Goal: Find specific page/section: Find specific page/section

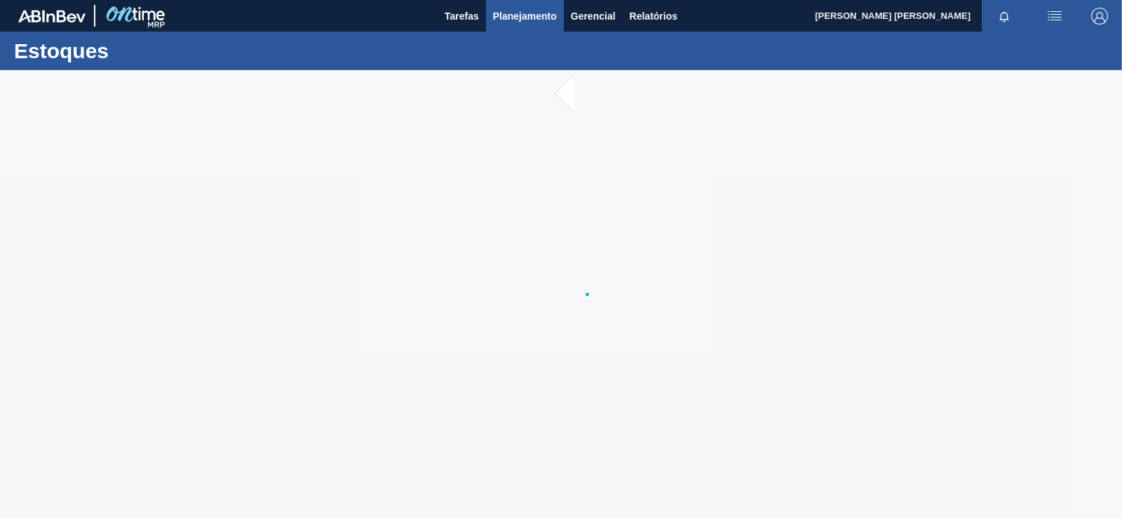
click at [544, 17] on span "Planejamento" at bounding box center [525, 16] width 64 height 17
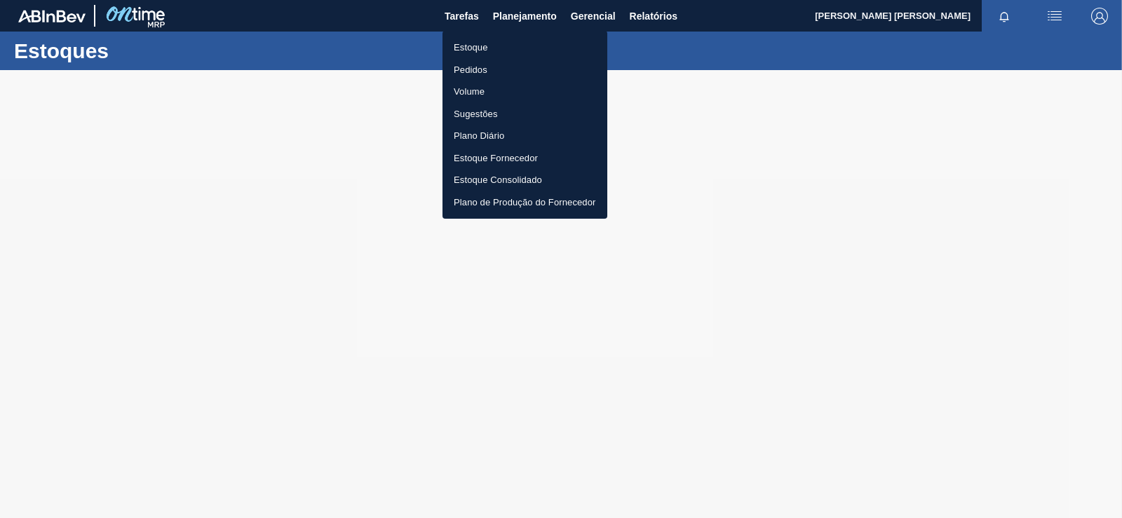
click at [461, 53] on li "Estoque" at bounding box center [524, 47] width 165 height 22
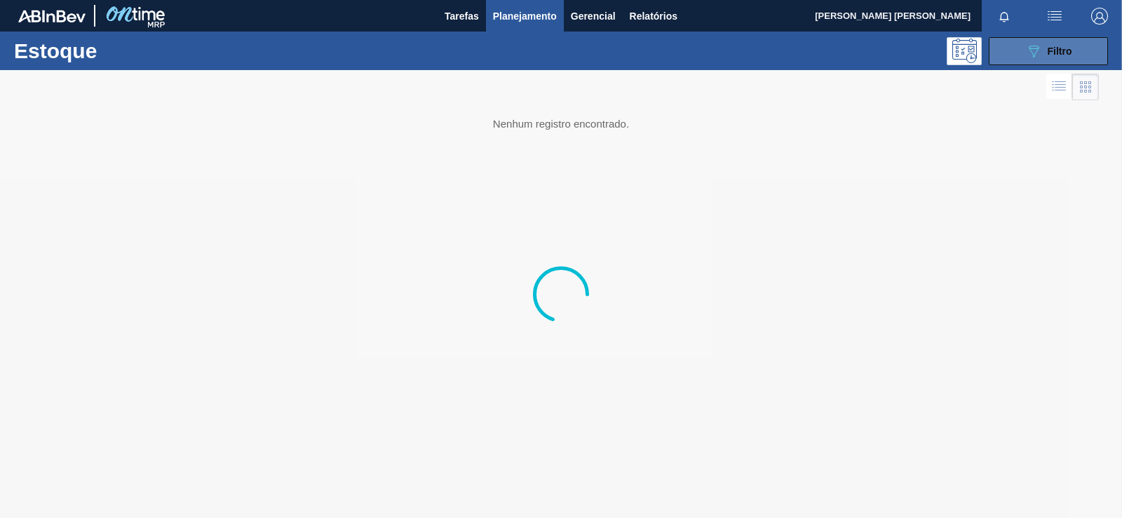
click at [1083, 60] on button "089F7B8B-B2A5-4AFE-B5C0-19BA573D28AC Filtro" at bounding box center [1047, 51] width 119 height 28
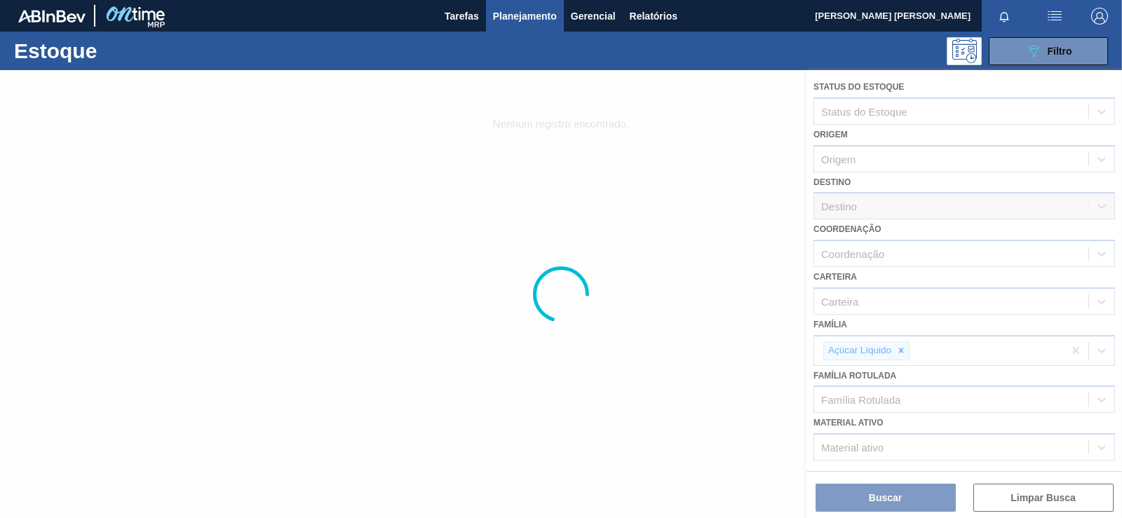
click at [899, 354] on div at bounding box center [561, 294] width 1122 height 448
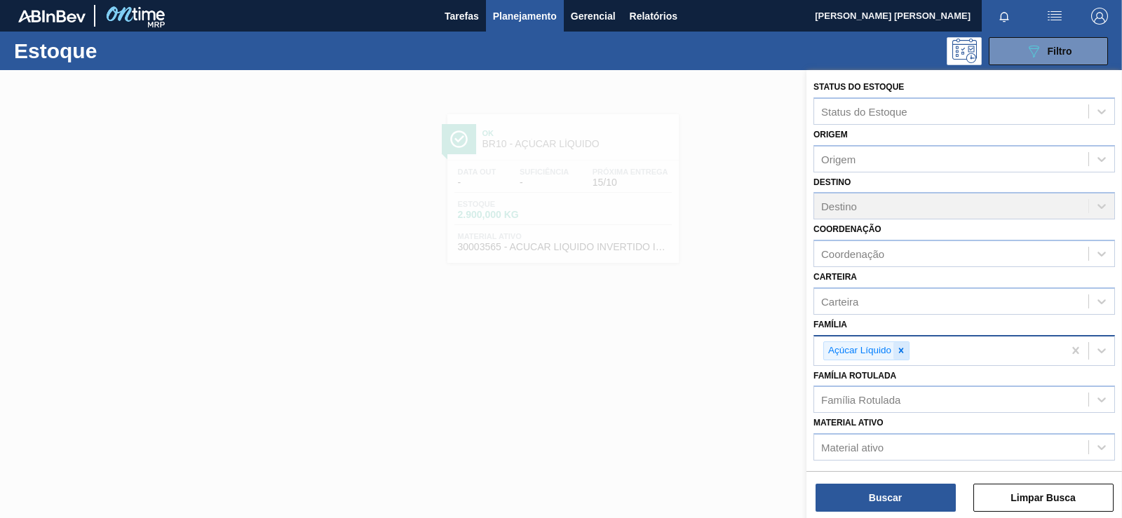
click at [899, 354] on icon at bounding box center [901, 351] width 10 height 10
click at [899, 354] on div "Família" at bounding box center [951, 349] width 274 height 20
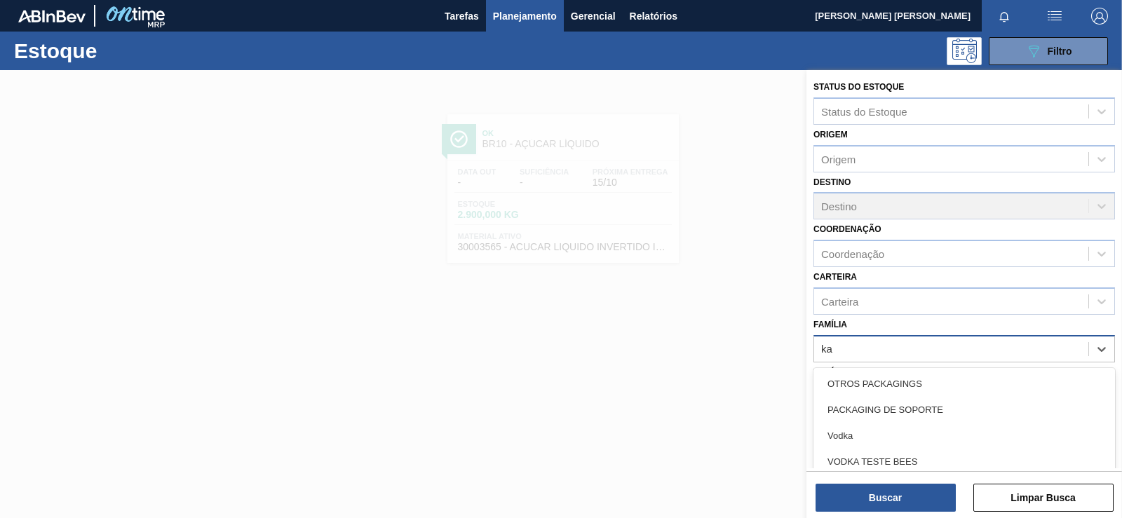
type input "k"
type input "lata"
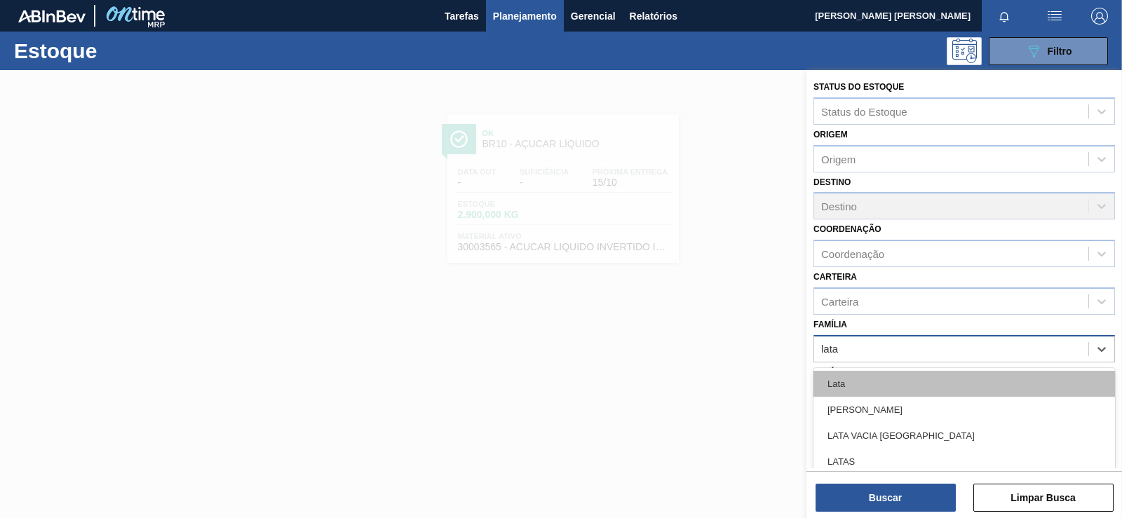
click at [890, 391] on div "Lata" at bounding box center [963, 384] width 301 height 26
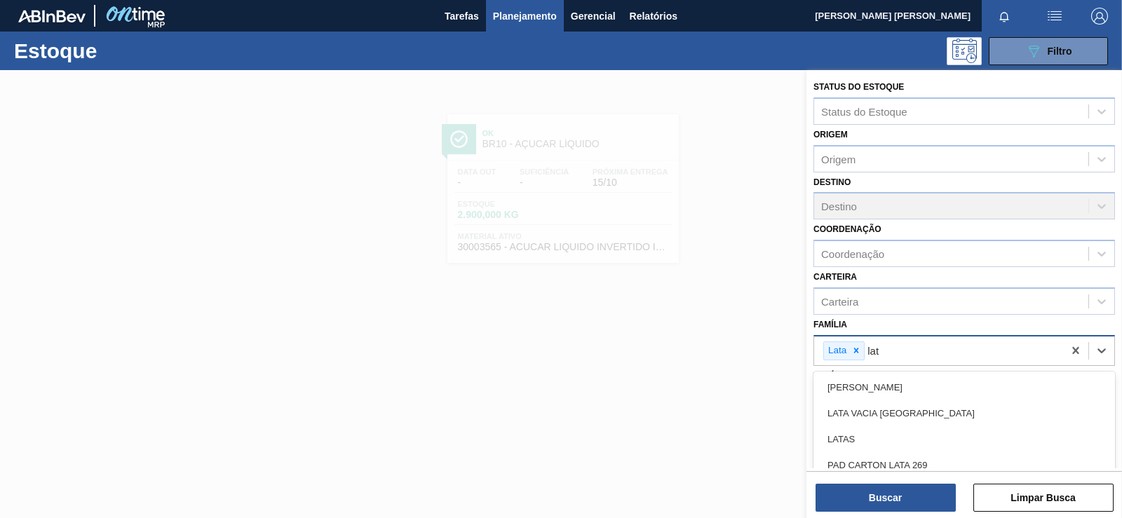
type input "lata"
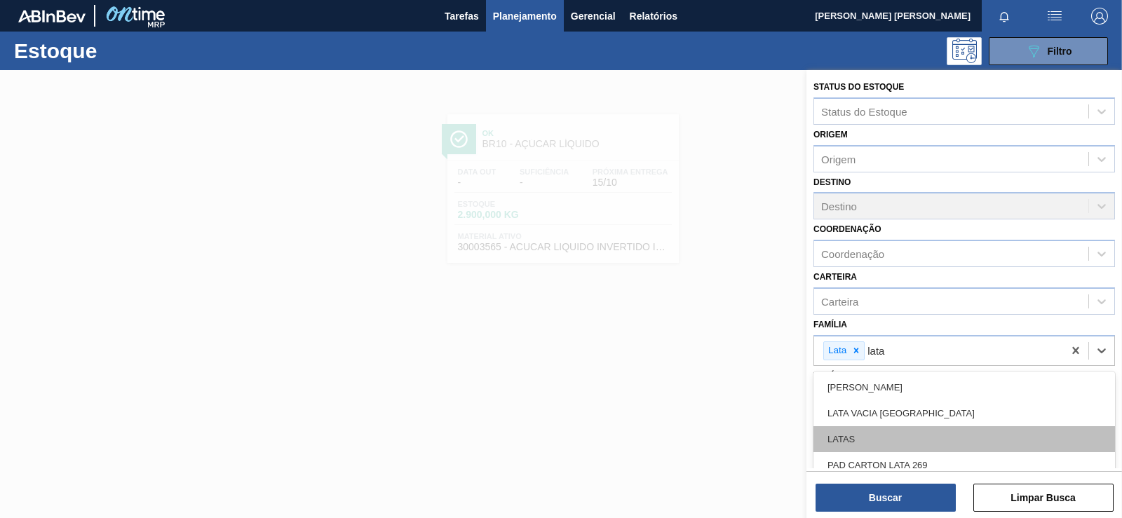
click at [910, 433] on div "LATAS" at bounding box center [963, 439] width 301 height 26
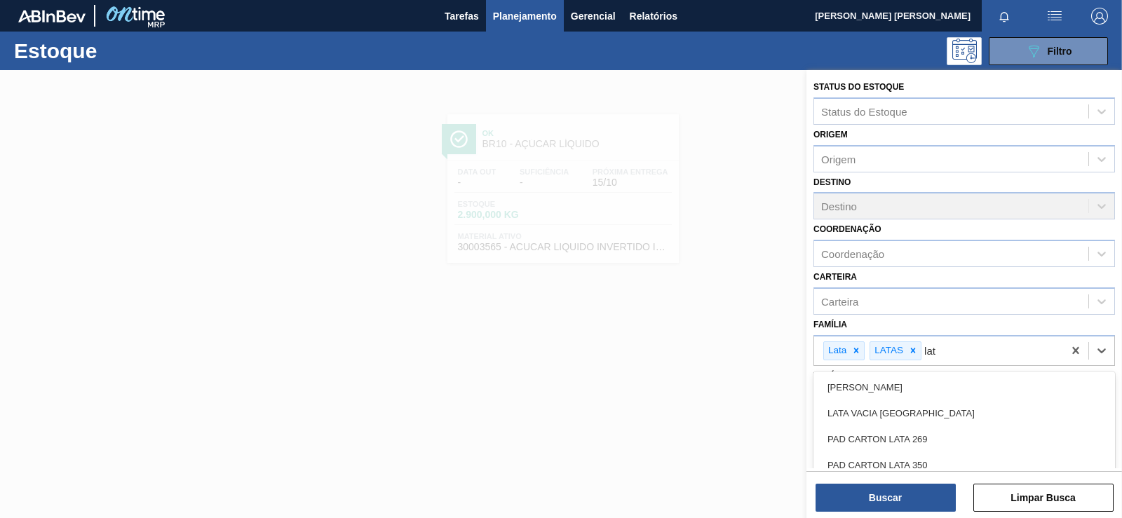
type input "lata"
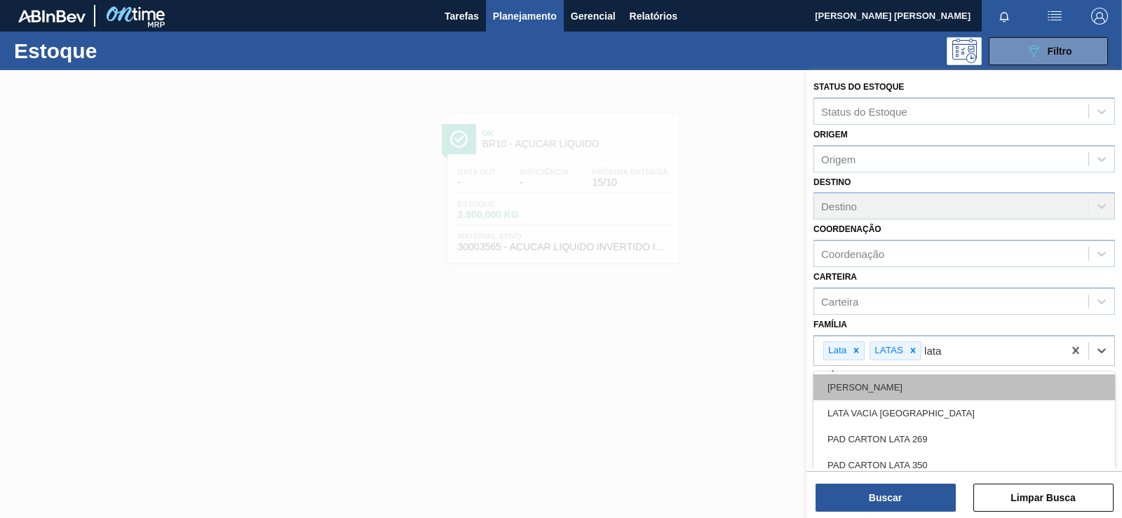
click at [859, 378] on div "[PERSON_NAME]" at bounding box center [963, 387] width 301 height 26
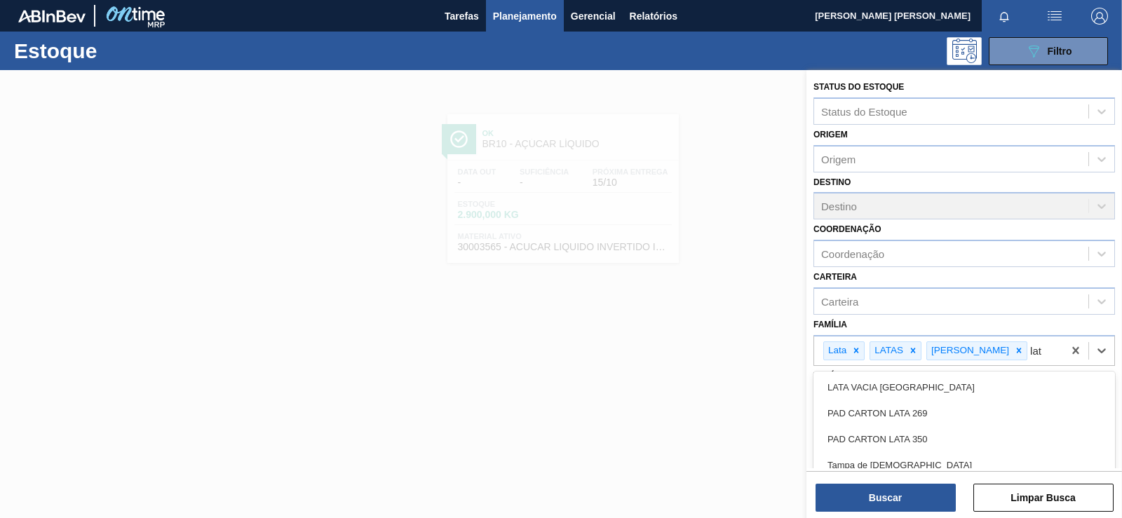
type input "lata"
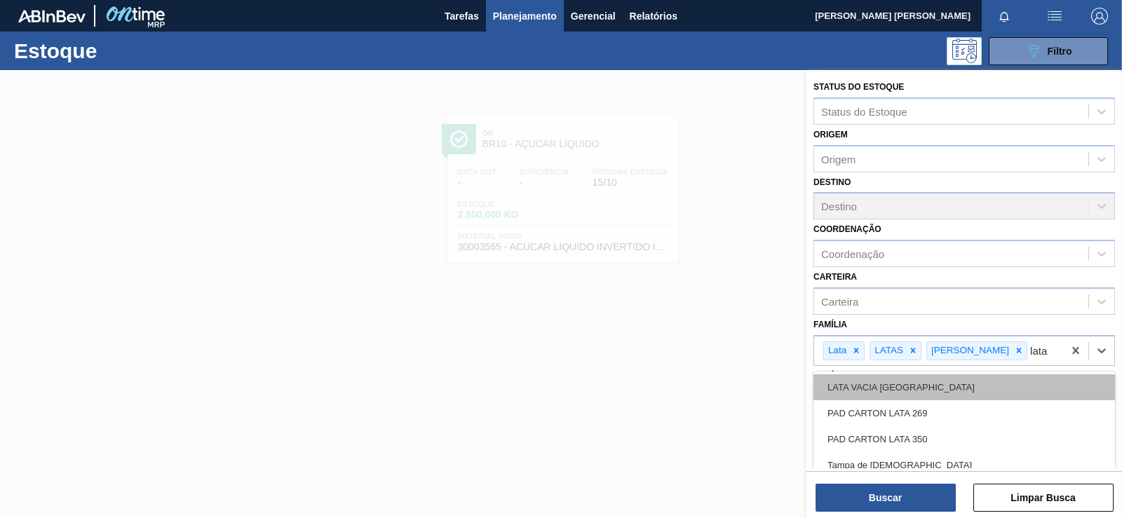
click at [875, 383] on div "LATA VACIA [GEOGRAPHIC_DATA]" at bounding box center [963, 387] width 301 height 26
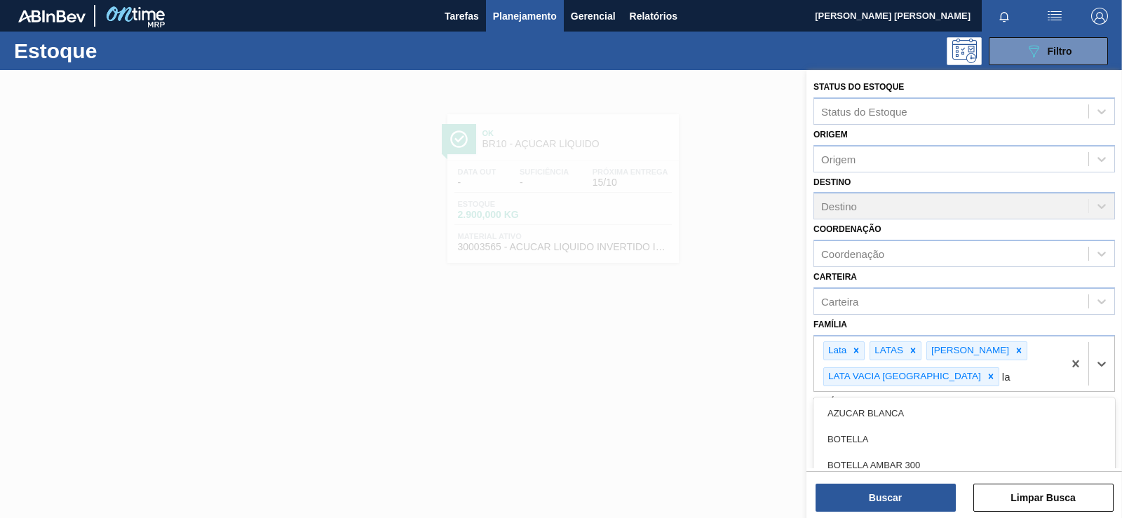
type input "l"
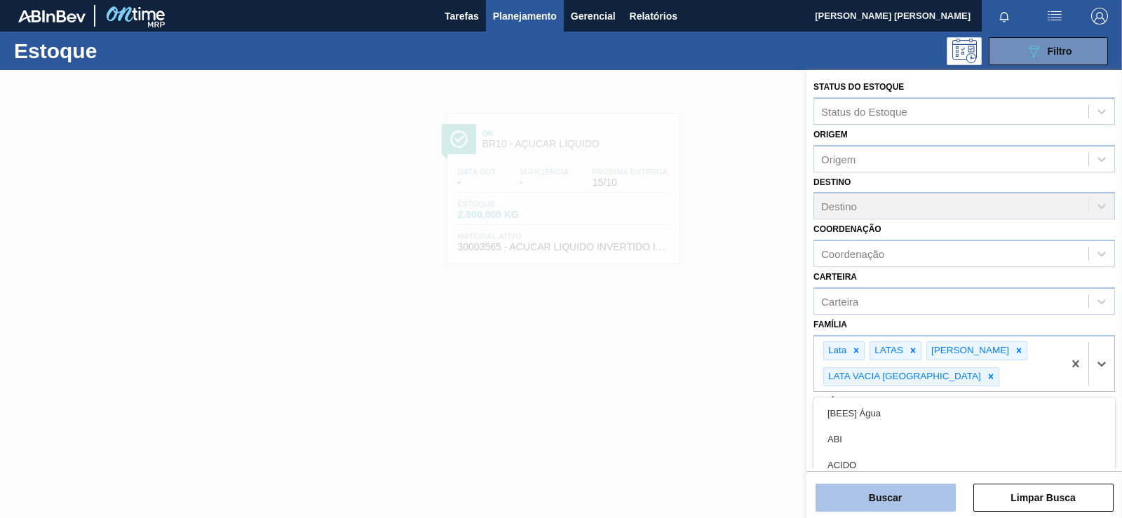
click at [833, 506] on button "Buscar" at bounding box center [885, 498] width 140 height 28
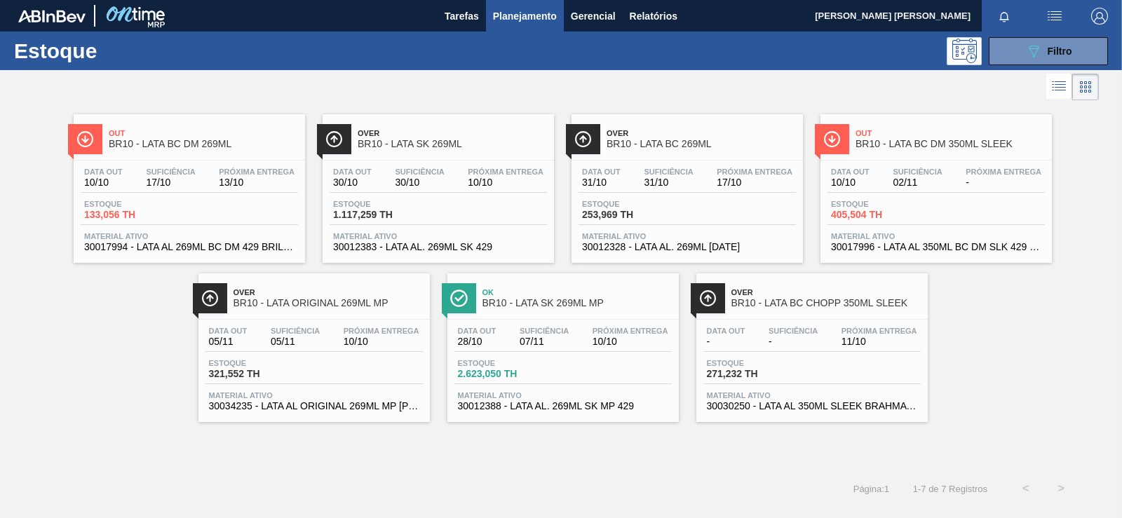
click at [260, 250] on span "30017994 - LATA AL 269ML BC DM 429 BRILHO" at bounding box center [189, 247] width 210 height 11
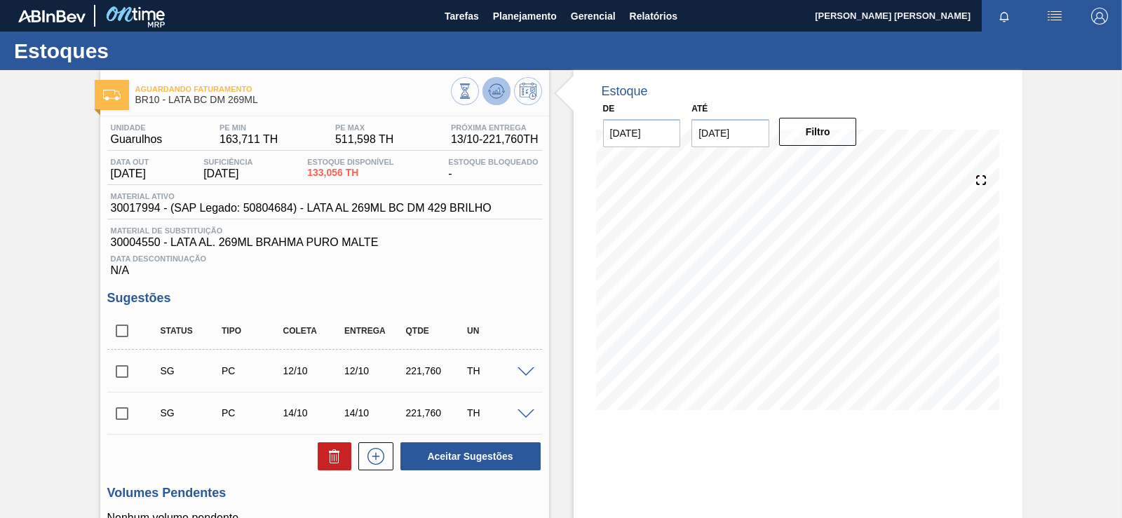
click at [504, 97] on button at bounding box center [496, 91] width 28 height 28
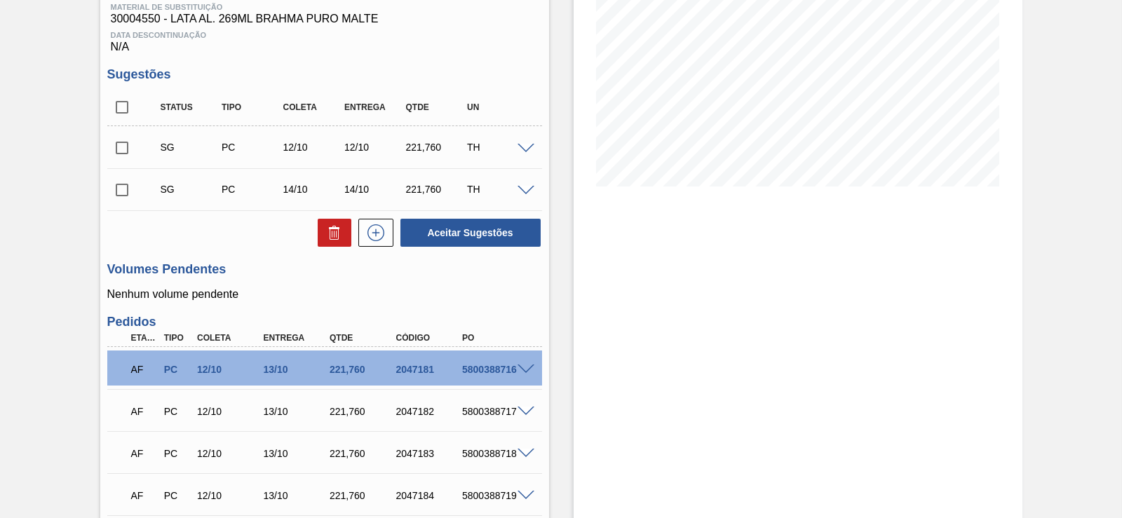
drag, startPoint x: 413, startPoint y: 166, endPoint x: 393, endPoint y: 245, distance: 81.8
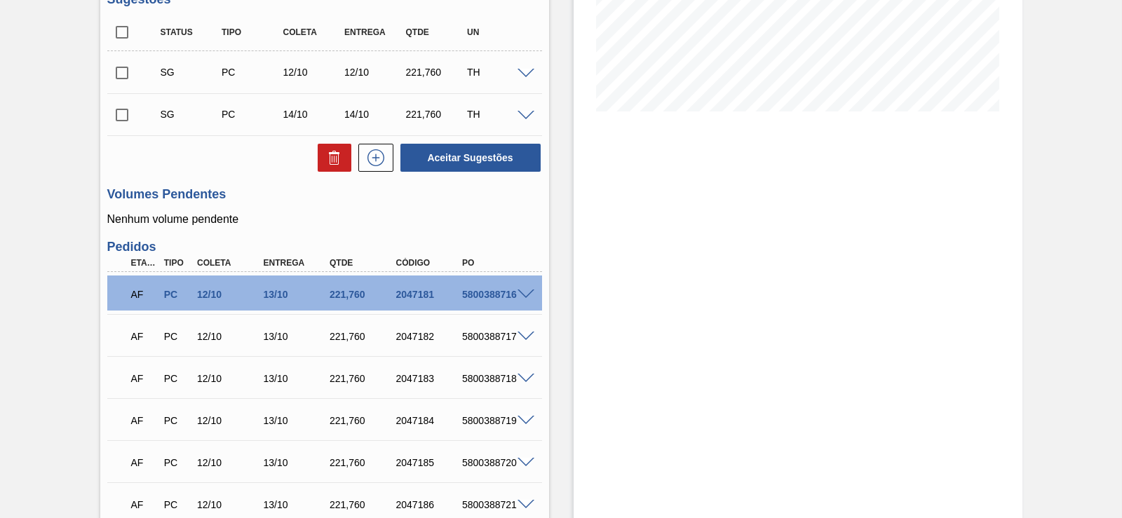
drag, startPoint x: 275, startPoint y: 324, endPoint x: 275, endPoint y: 346, distance: 22.4
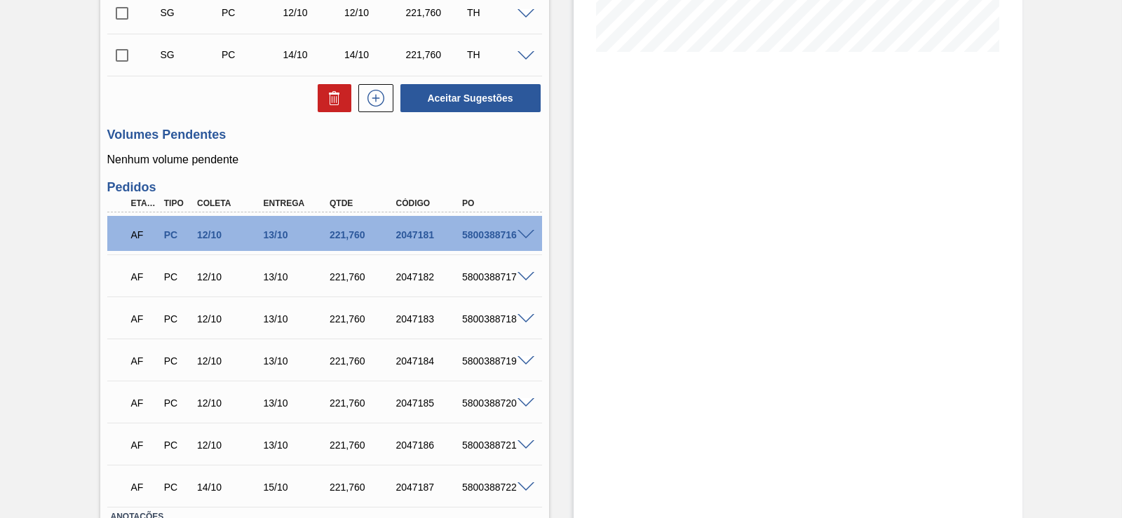
drag, startPoint x: 487, startPoint y: 286, endPoint x: 467, endPoint y: 348, distance: 65.0
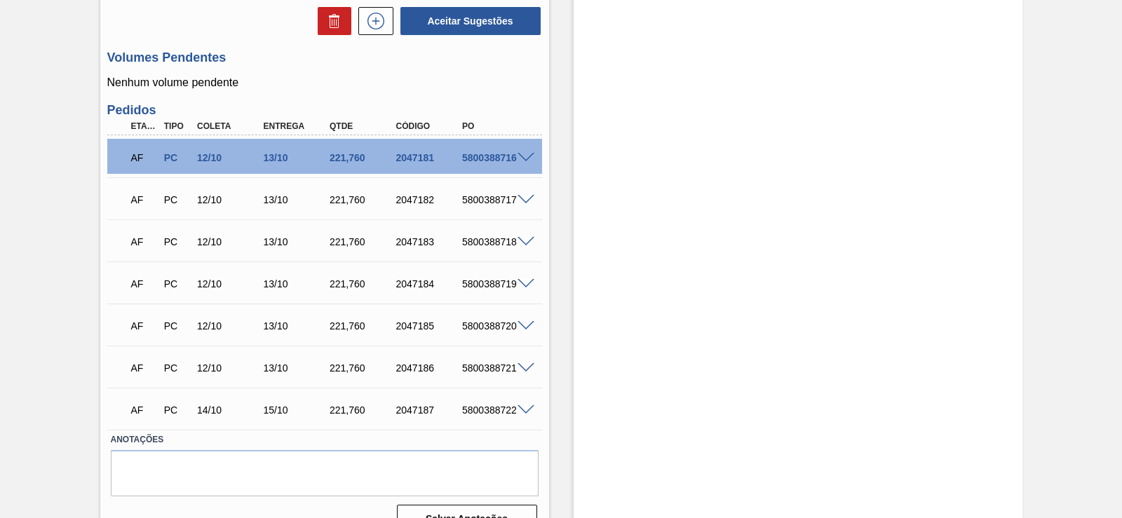
scroll to position [259, 0]
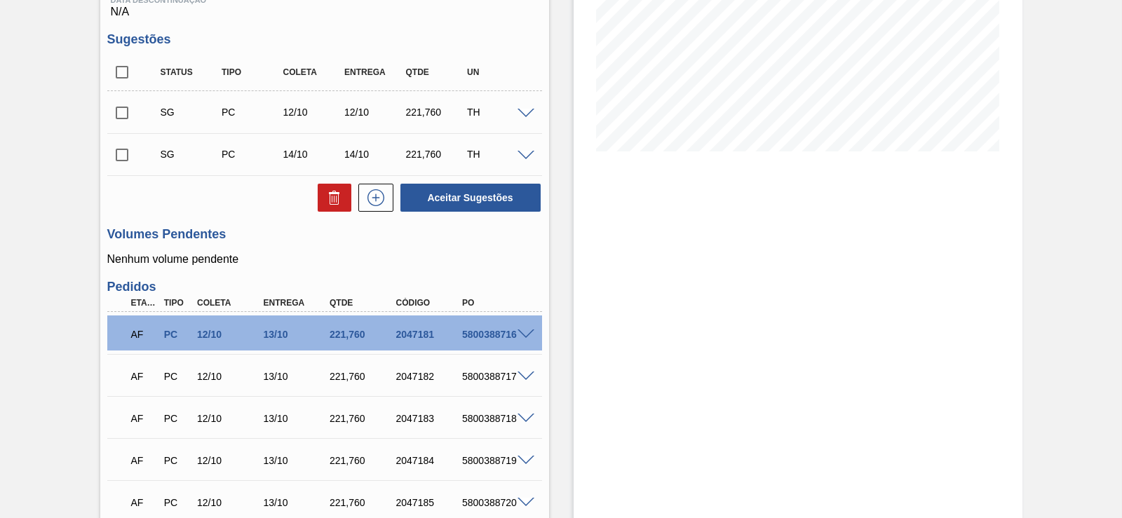
drag, startPoint x: 526, startPoint y: 288, endPoint x: 517, endPoint y: 152, distance: 136.3
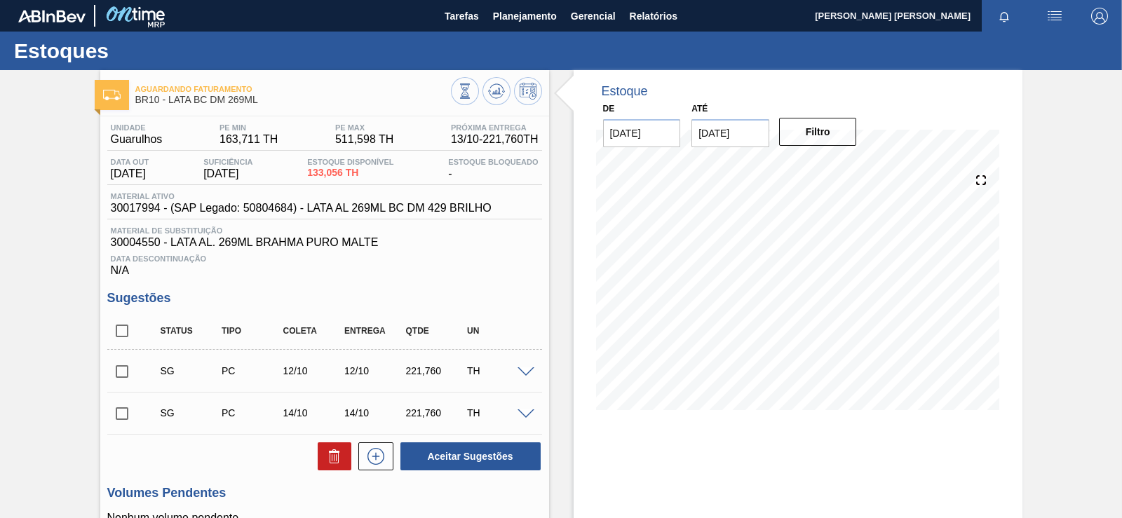
click at [120, 371] on input "checkbox" at bounding box center [121, 371] width 29 height 29
click at [437, 453] on button "Aceitar Sugestões" at bounding box center [470, 456] width 140 height 28
checkbox input "false"
drag, startPoint x: 584, startPoint y: 325, endPoint x: 580, endPoint y: 284, distance: 40.8
click at [490, 86] on icon at bounding box center [496, 88] width 14 height 8
